Goal: Task Accomplishment & Management: Complete application form

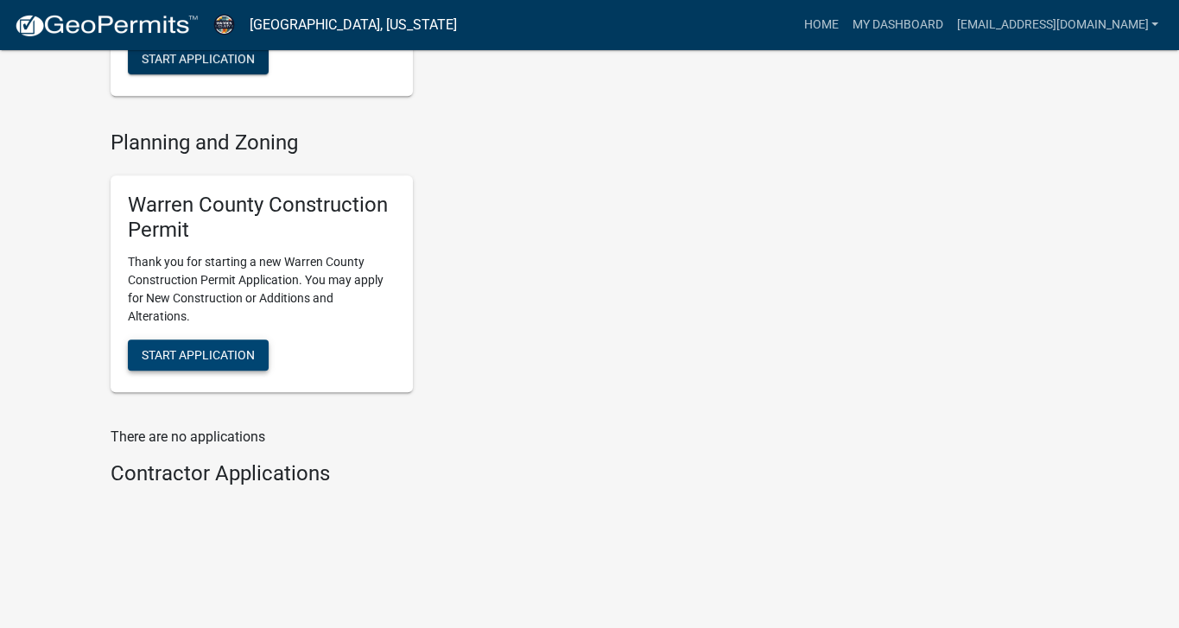
scroll to position [967, 0]
click at [255, 362] on span "Start Application" at bounding box center [198, 355] width 113 height 14
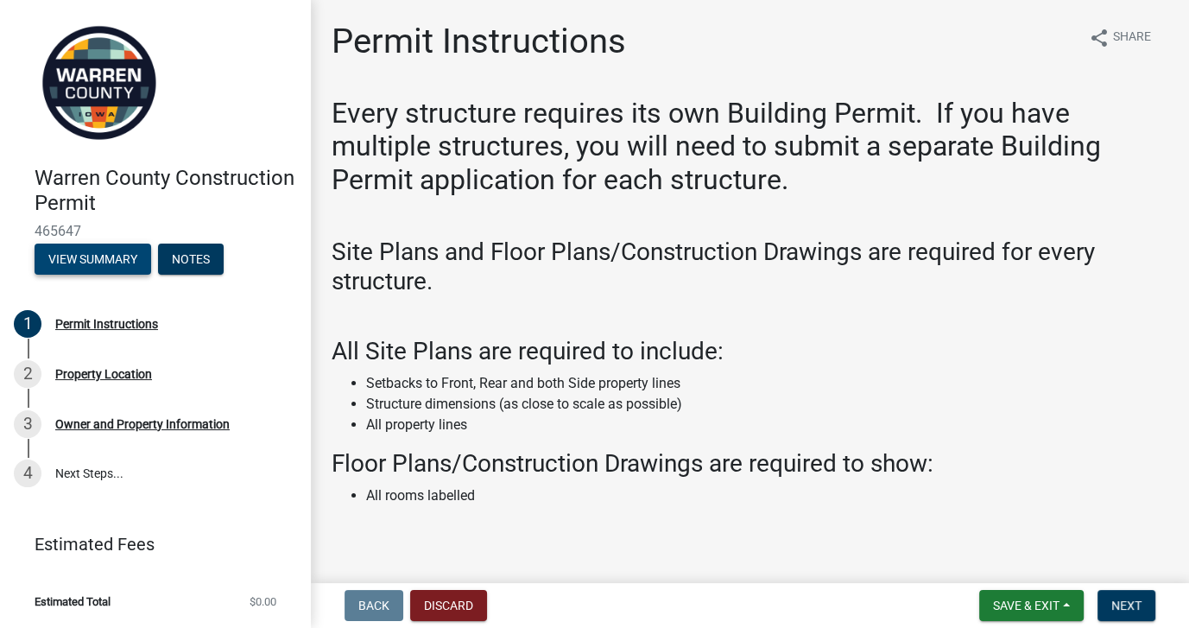
click at [93, 275] on button "View Summary" at bounding box center [93, 259] width 117 height 31
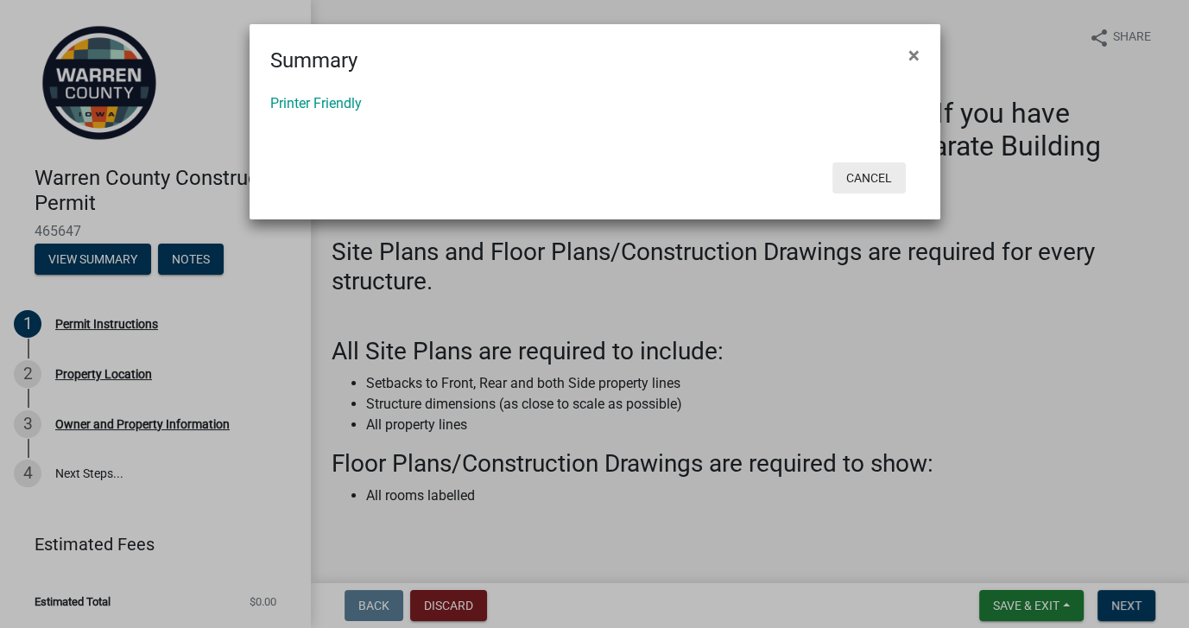
click at [835, 193] on button "Cancel" at bounding box center [869, 177] width 73 height 31
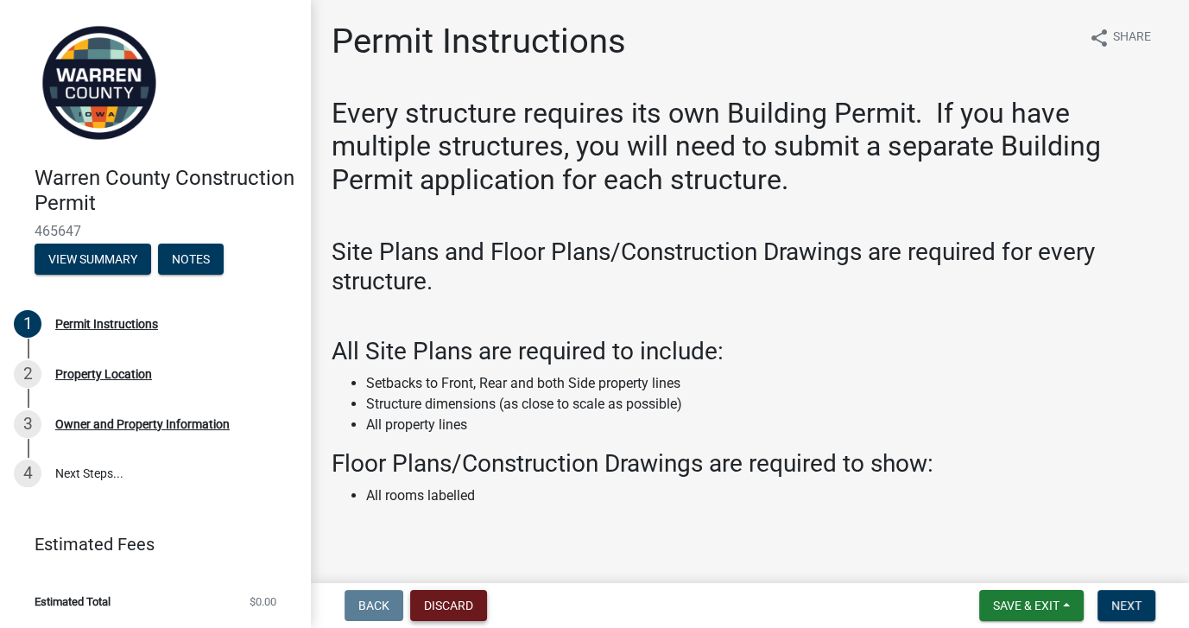
click at [475, 598] on button "Discard" at bounding box center [448, 605] width 77 height 31
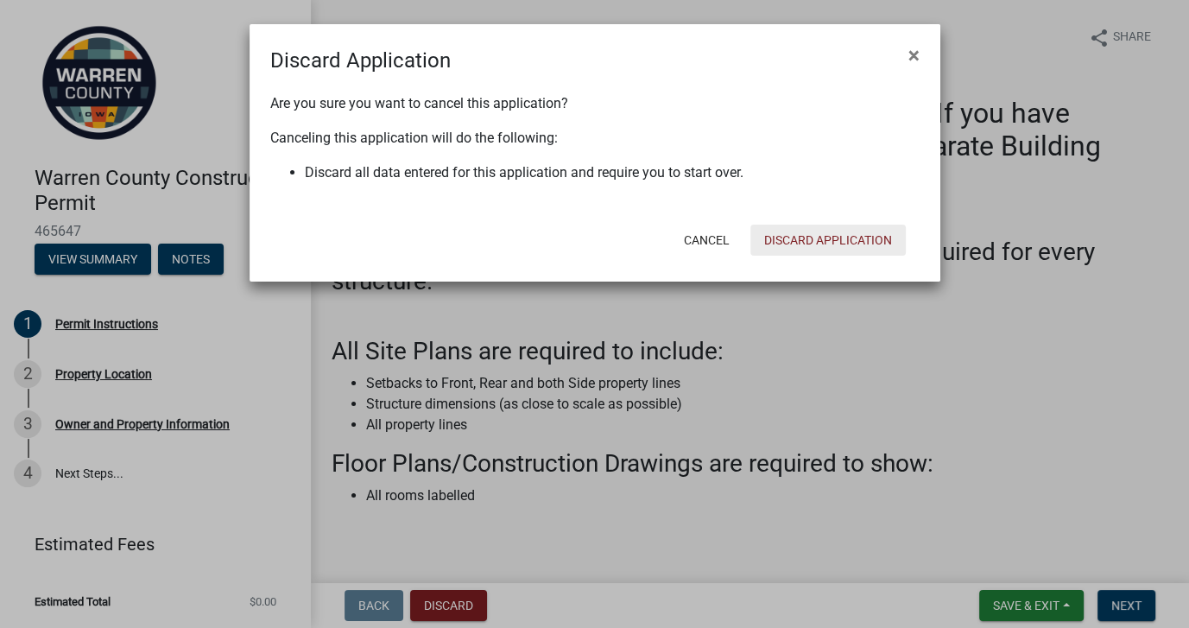
click at [766, 256] on button "Discard Application" at bounding box center [828, 240] width 155 height 31
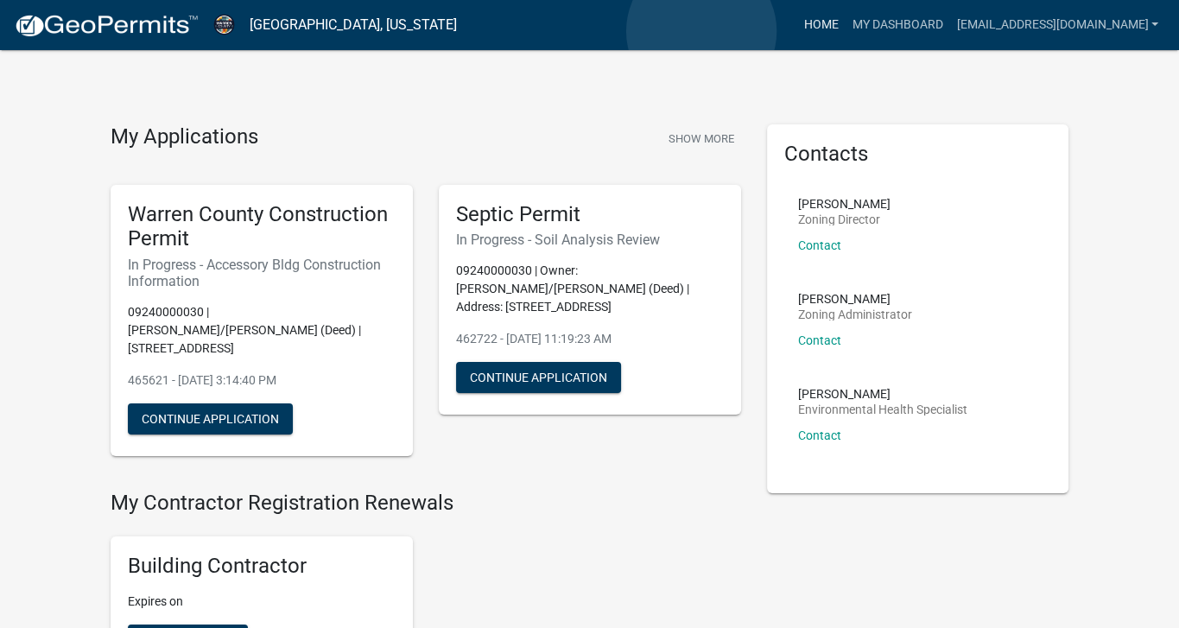
click at [796, 31] on link "Home" at bounding box center [820, 25] width 48 height 33
